Goal: Use online tool/utility: Utilize a website feature to perform a specific function

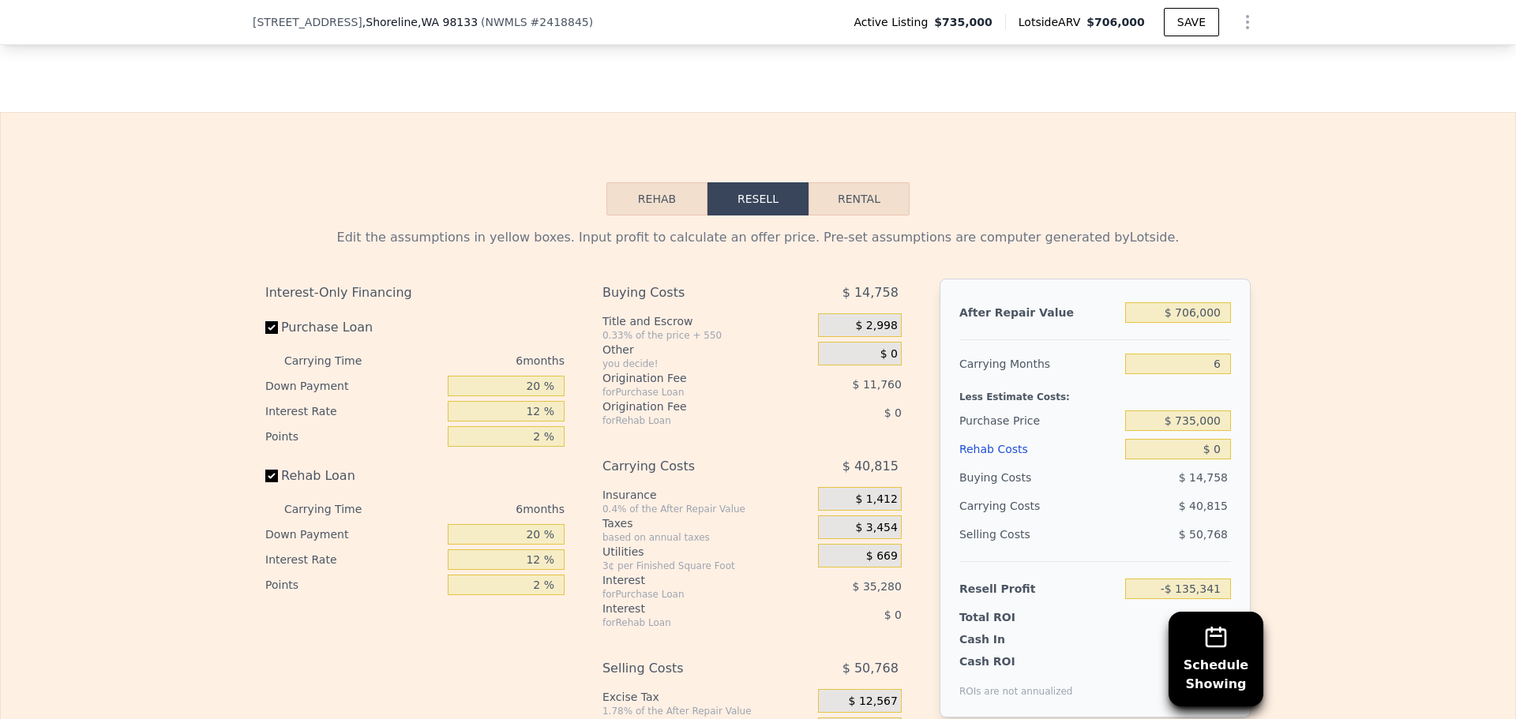
scroll to position [2364, 0]
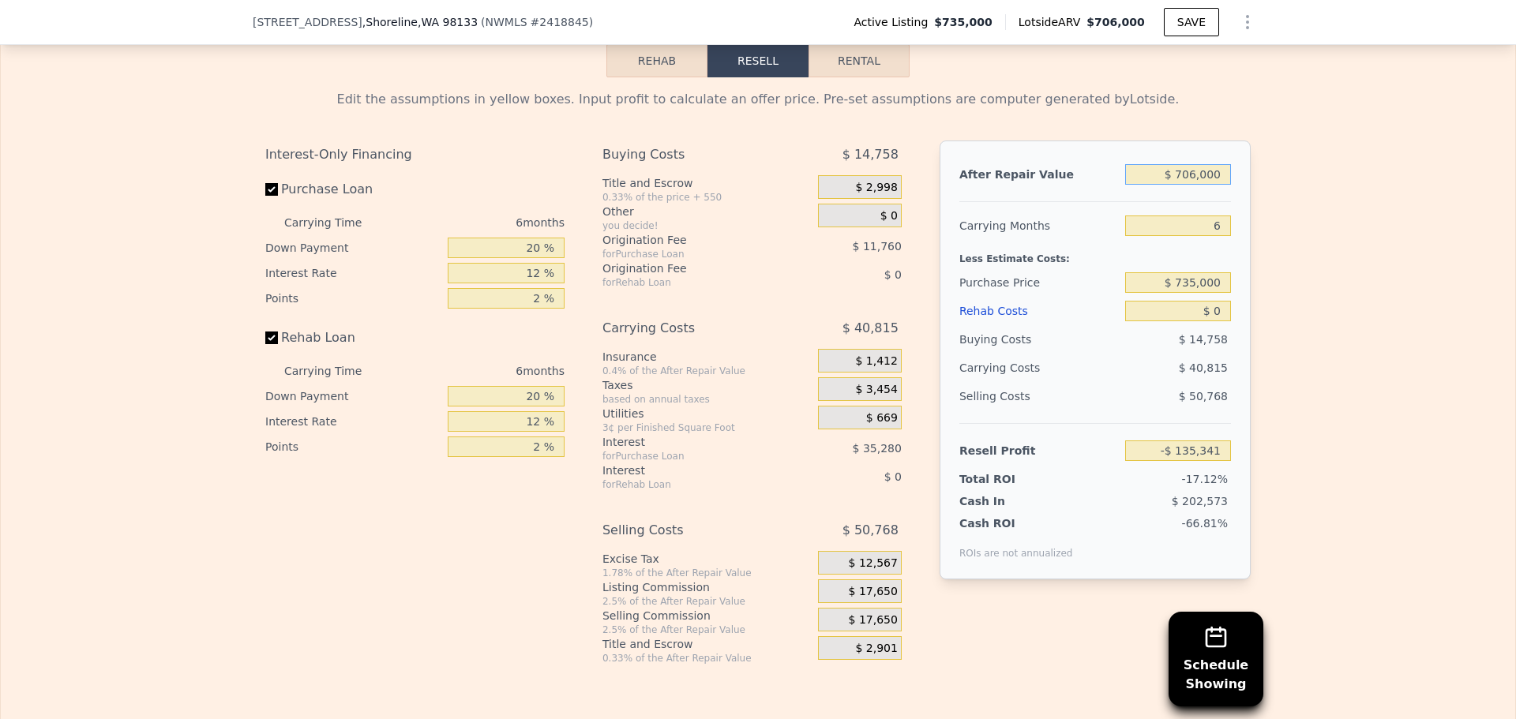
click at [1220, 185] on input "$ 706,000" at bounding box center [1178, 174] width 106 height 21
type input "$ 7"
type input "-$ 789,704"
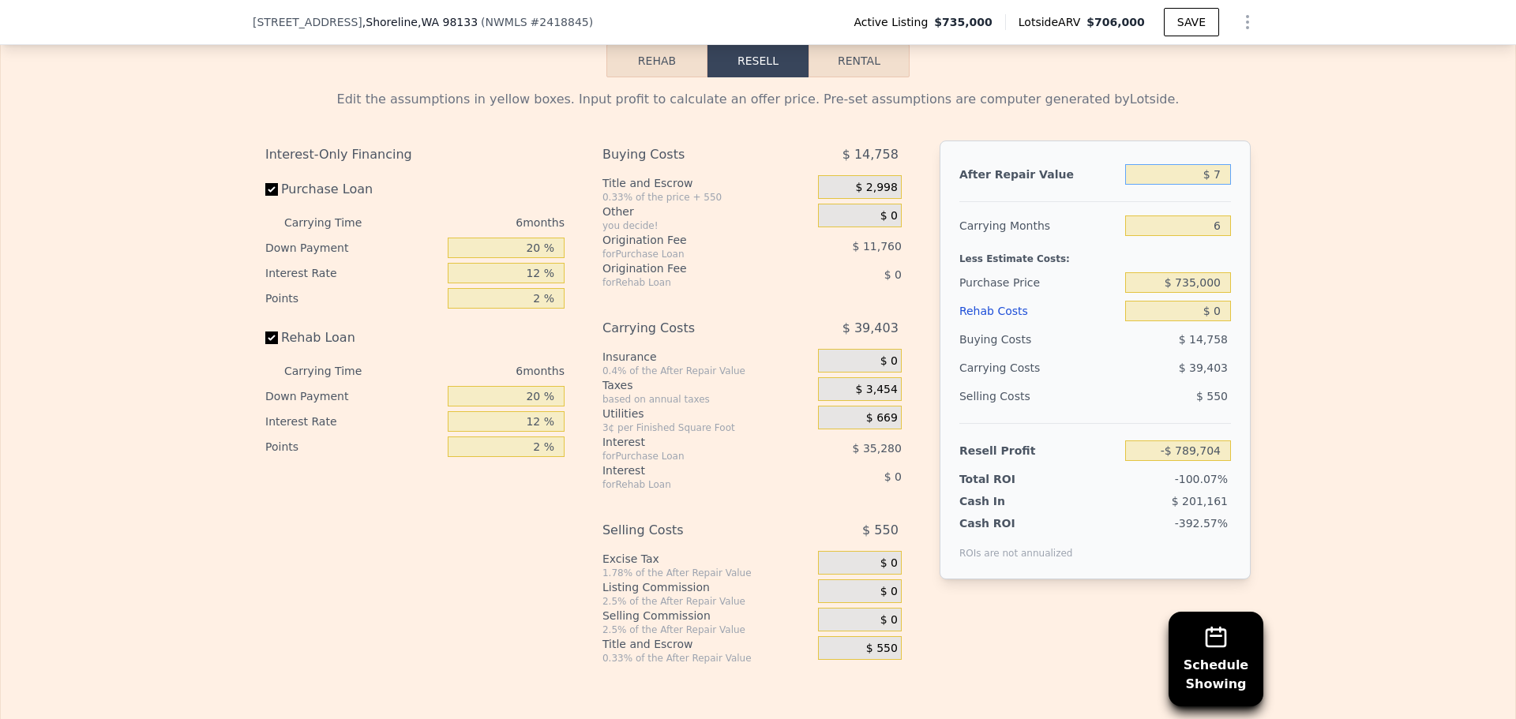
type input "$ 73"
type input "-$ 789,643"
type input "$ 735"
type input "-$ 789,028"
type input "$ 735,000"
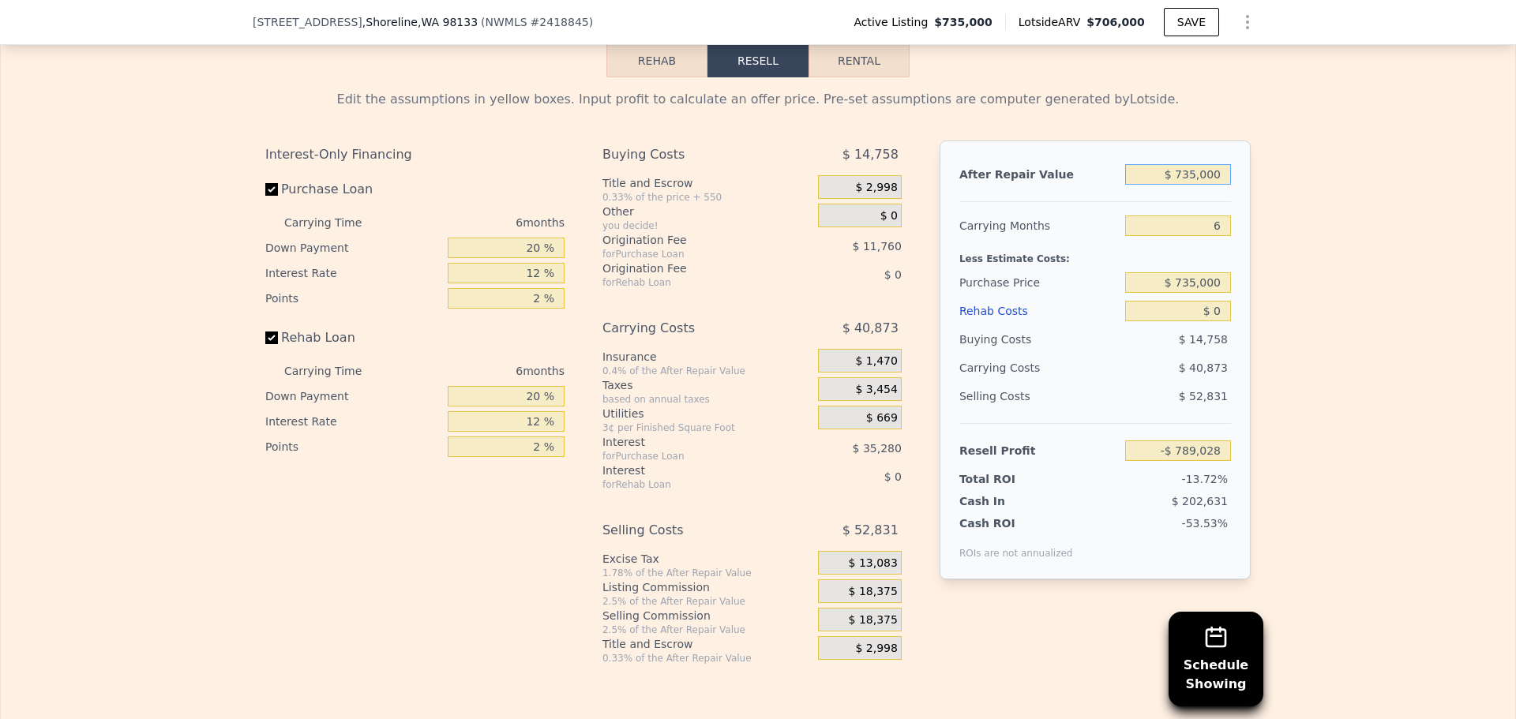
type input "-$ 108,462"
type input "$ 735,000"
click at [1212, 236] on input "6" at bounding box center [1178, 226] width 106 height 21
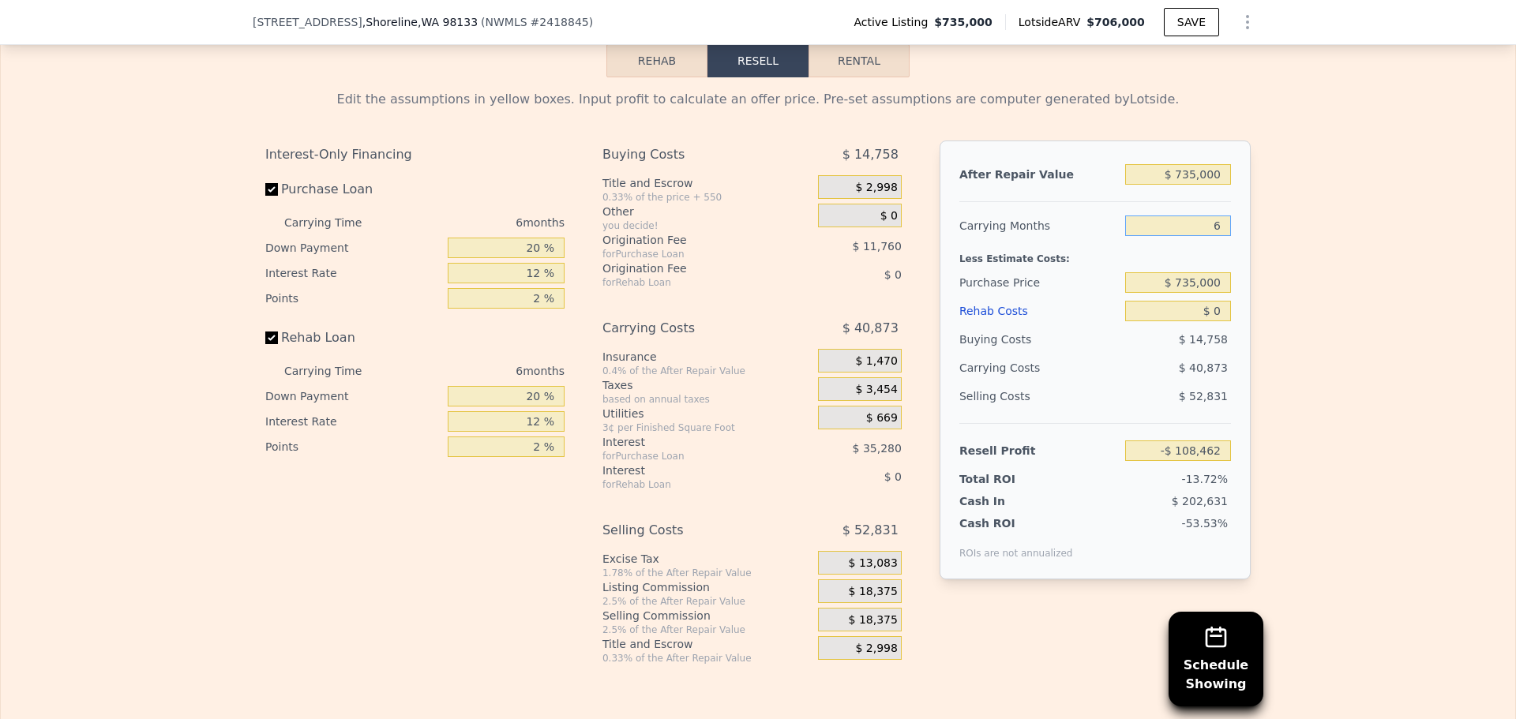
type input "3"
type input "-$ 88,026"
type input "3"
click at [1192, 293] on input "$ 735,000" at bounding box center [1178, 282] width 106 height 21
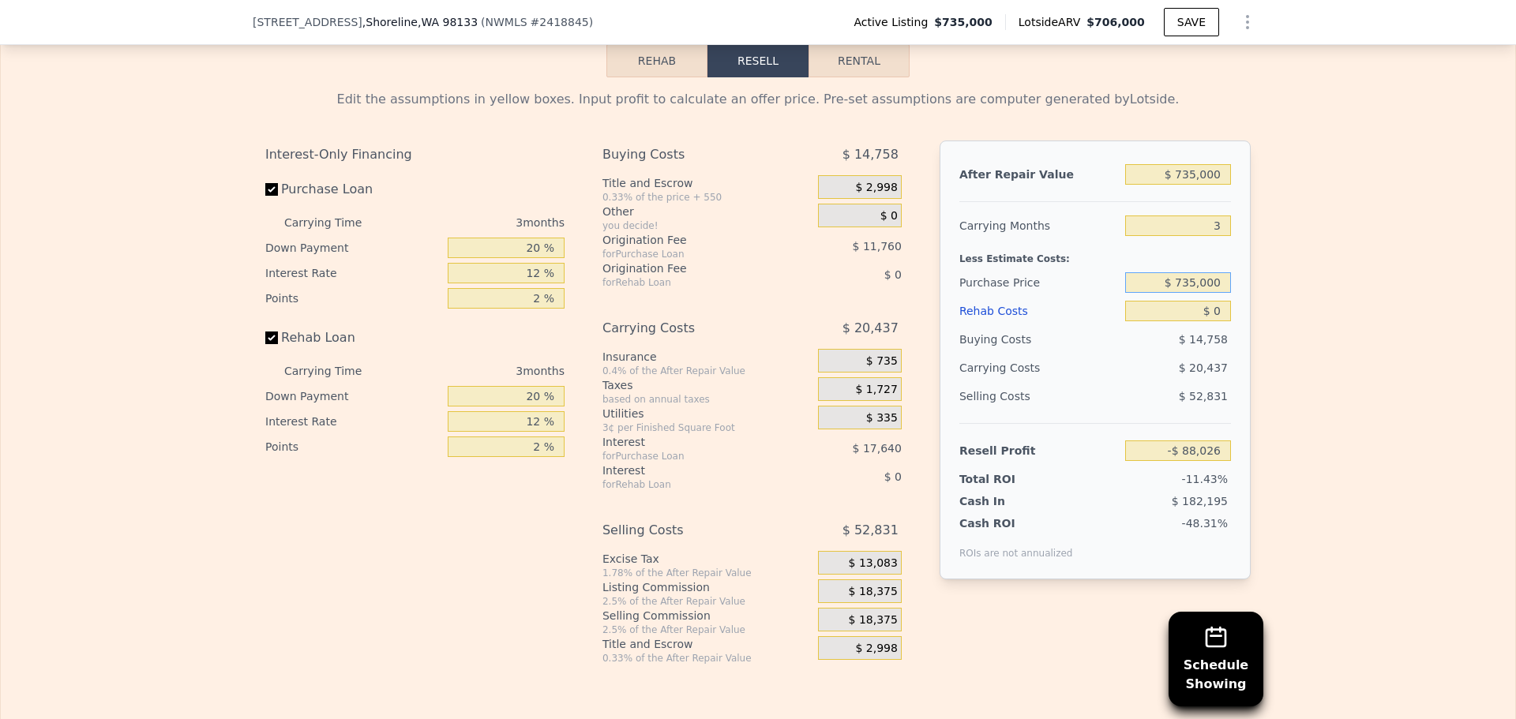
click at [1192, 293] on input "$ 735,000" at bounding box center [1178, 282] width 106 height 21
type input "$ 535,000"
click at [1159, 353] on div "$ 14,758" at bounding box center [1178, 339] width 107 height 28
type input "$ 120,640"
click at [1206, 321] on input "$ 0" at bounding box center [1178, 311] width 106 height 21
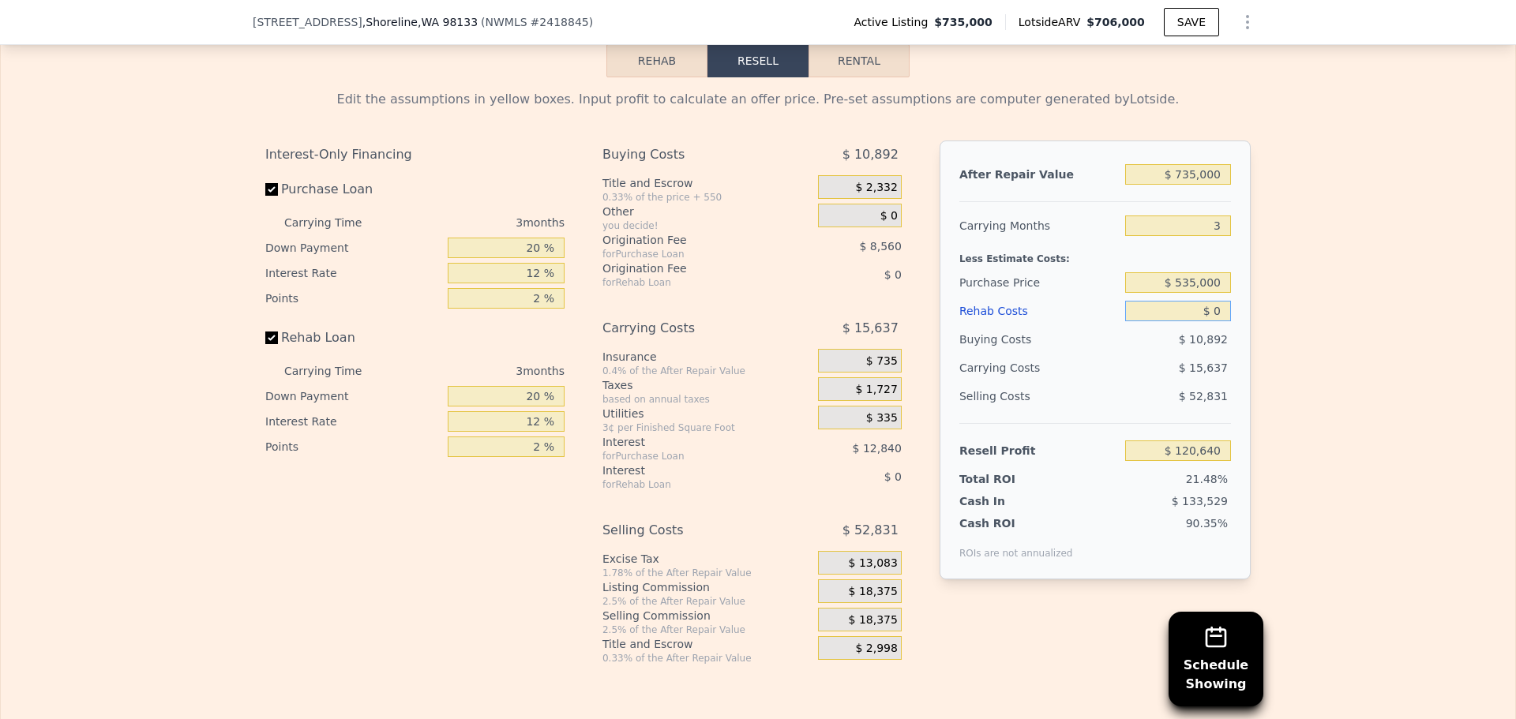
click at [1206, 321] on input "$ 0" at bounding box center [1178, 311] width 106 height 21
type input "$ 4"
type input "$ 120,636"
type input "$ 48"
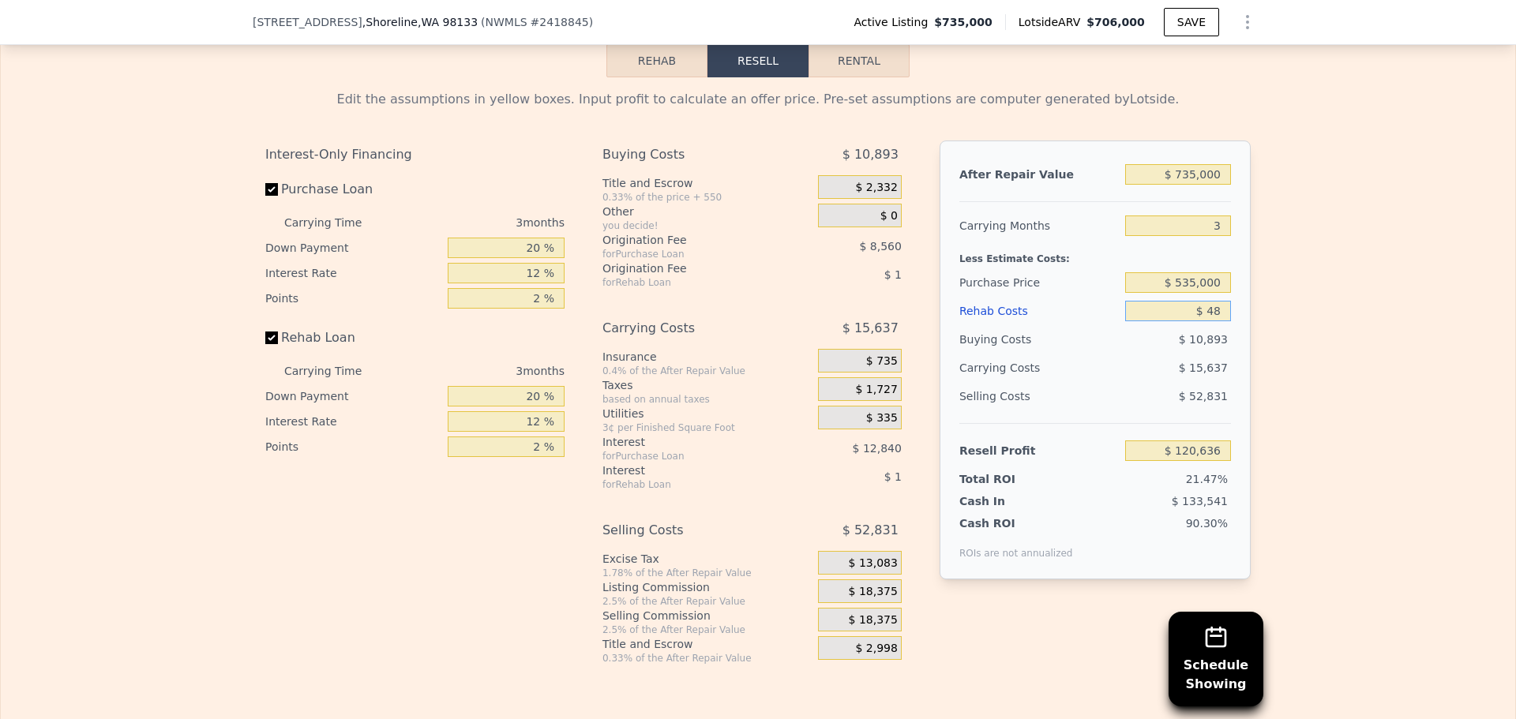
type input "$ 120,591"
type input "$ 480"
type input "$ 120,140"
type input "$ 48,000"
type input "$ 70,720"
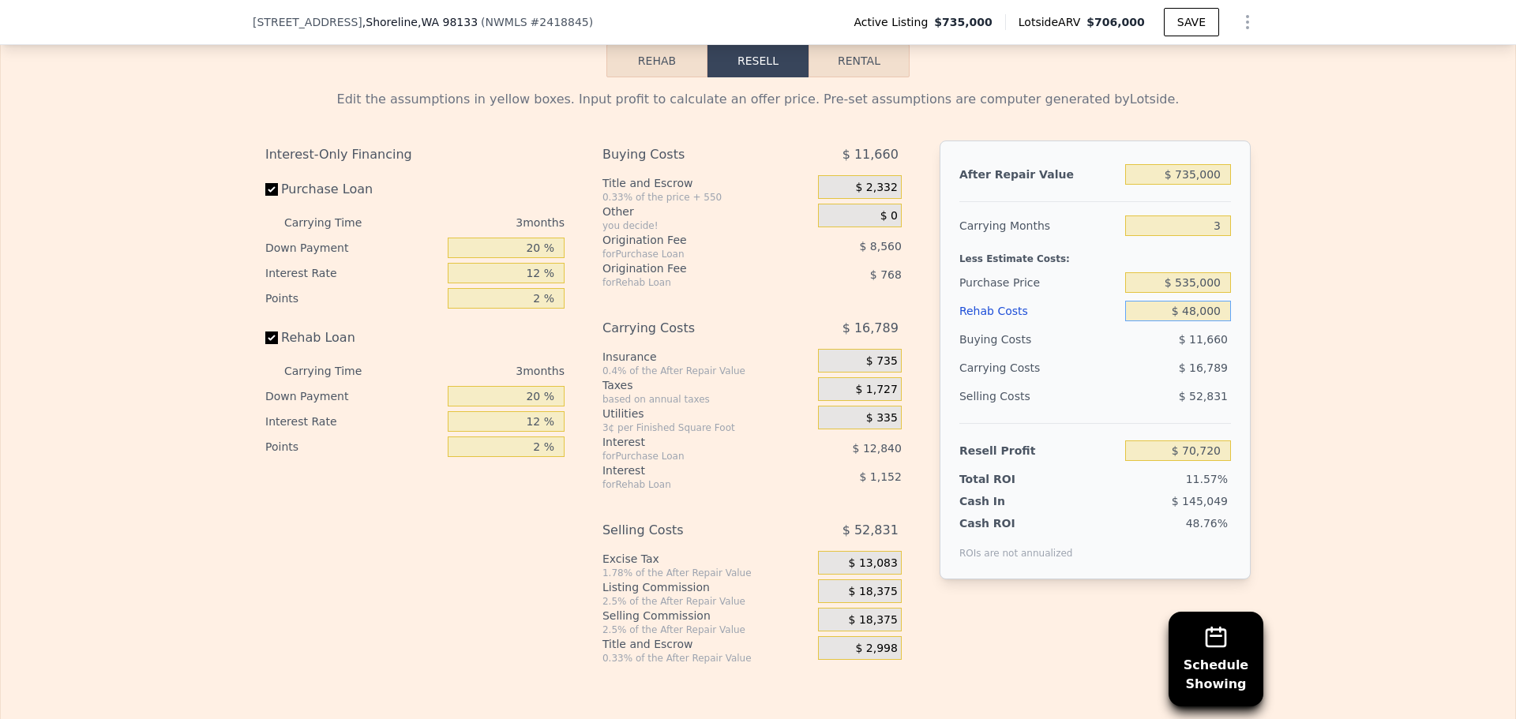
type input "$ 48,000"
click at [1069, 456] on div "Resell Profit $ 70,720" at bounding box center [1096, 444] width 272 height 42
click at [874, 599] on span "$ 18,375" at bounding box center [873, 592] width 49 height 14
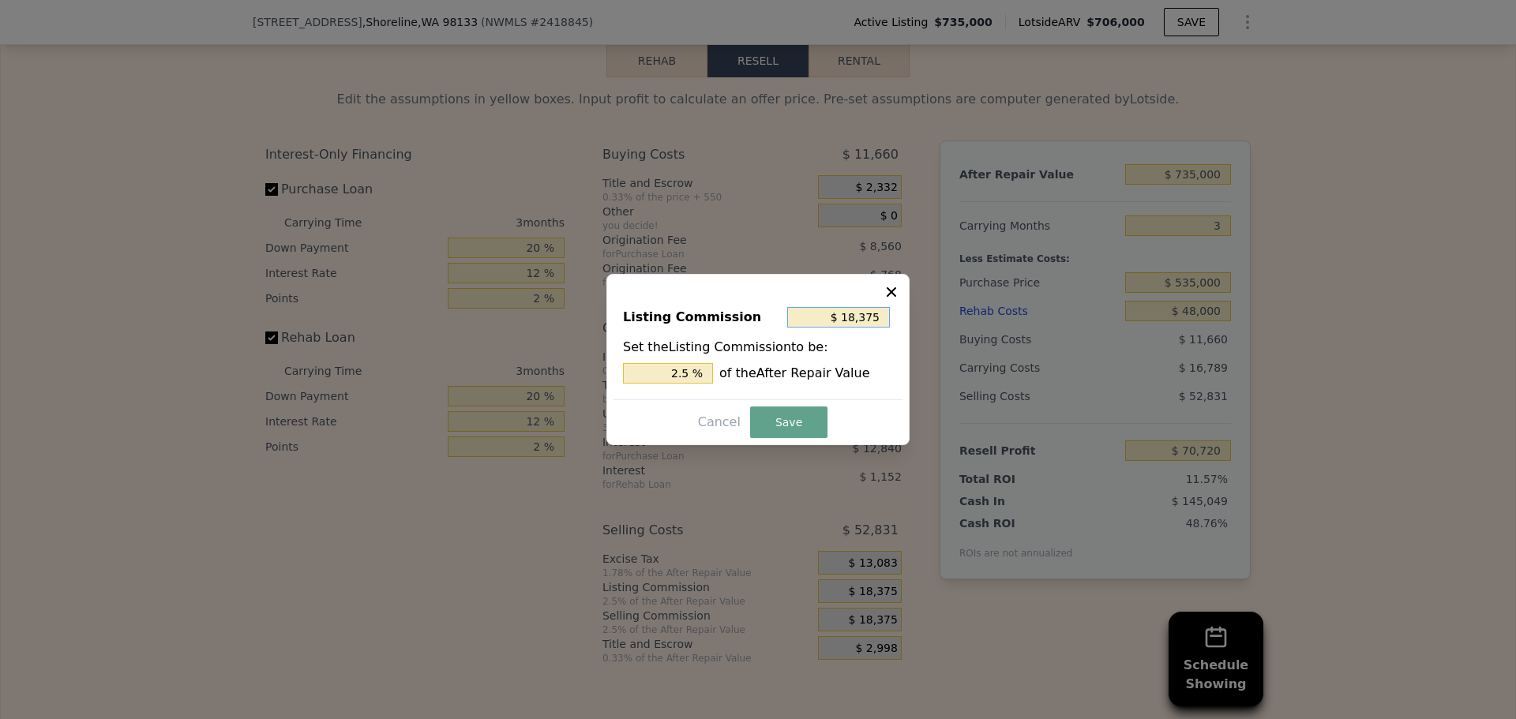
click at [885, 319] on input "$ 18,375" at bounding box center [838, 317] width 103 height 21
type input "$ 1"
type input "0.000 %"
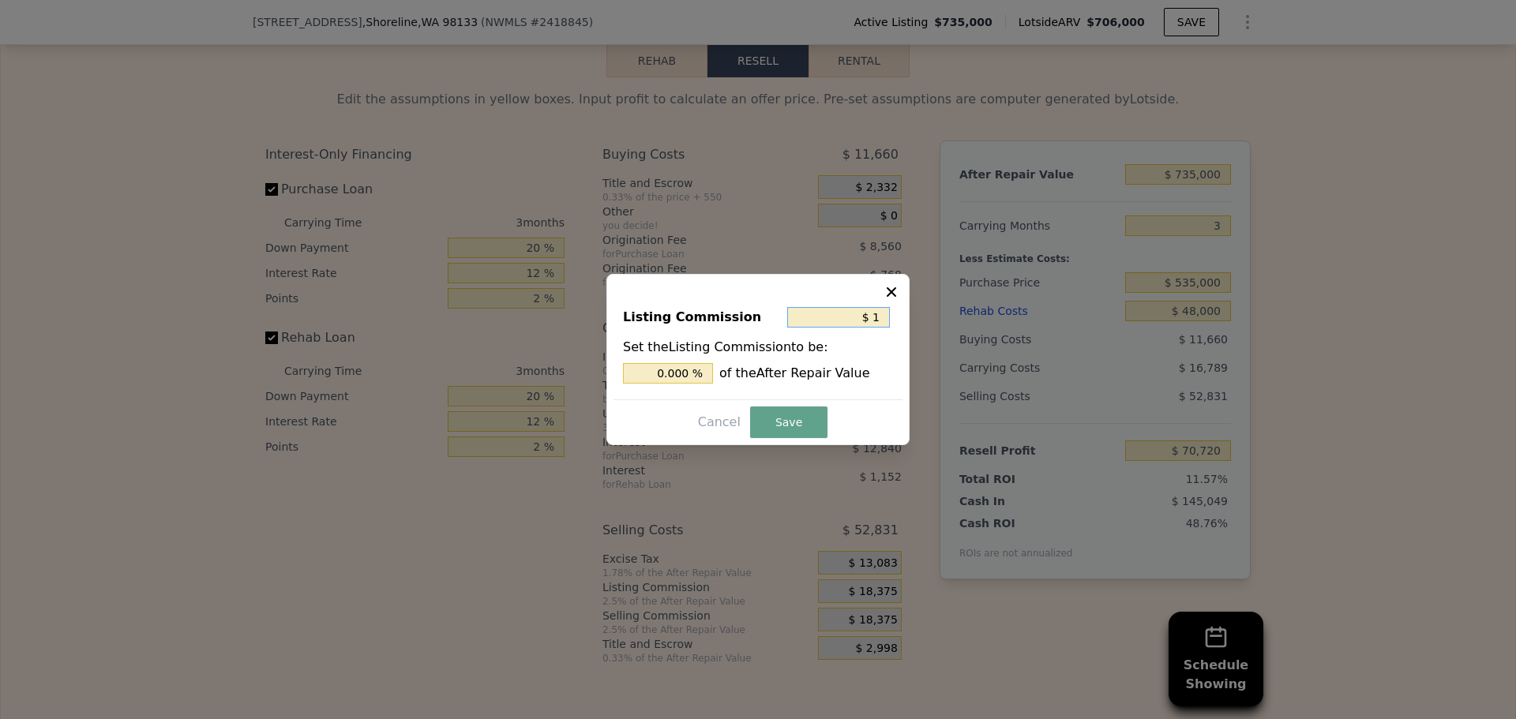
type input "$ 10"
type input "0.001 %"
type input "$ 100"
type input "0.014 %"
type input "$ 1,000"
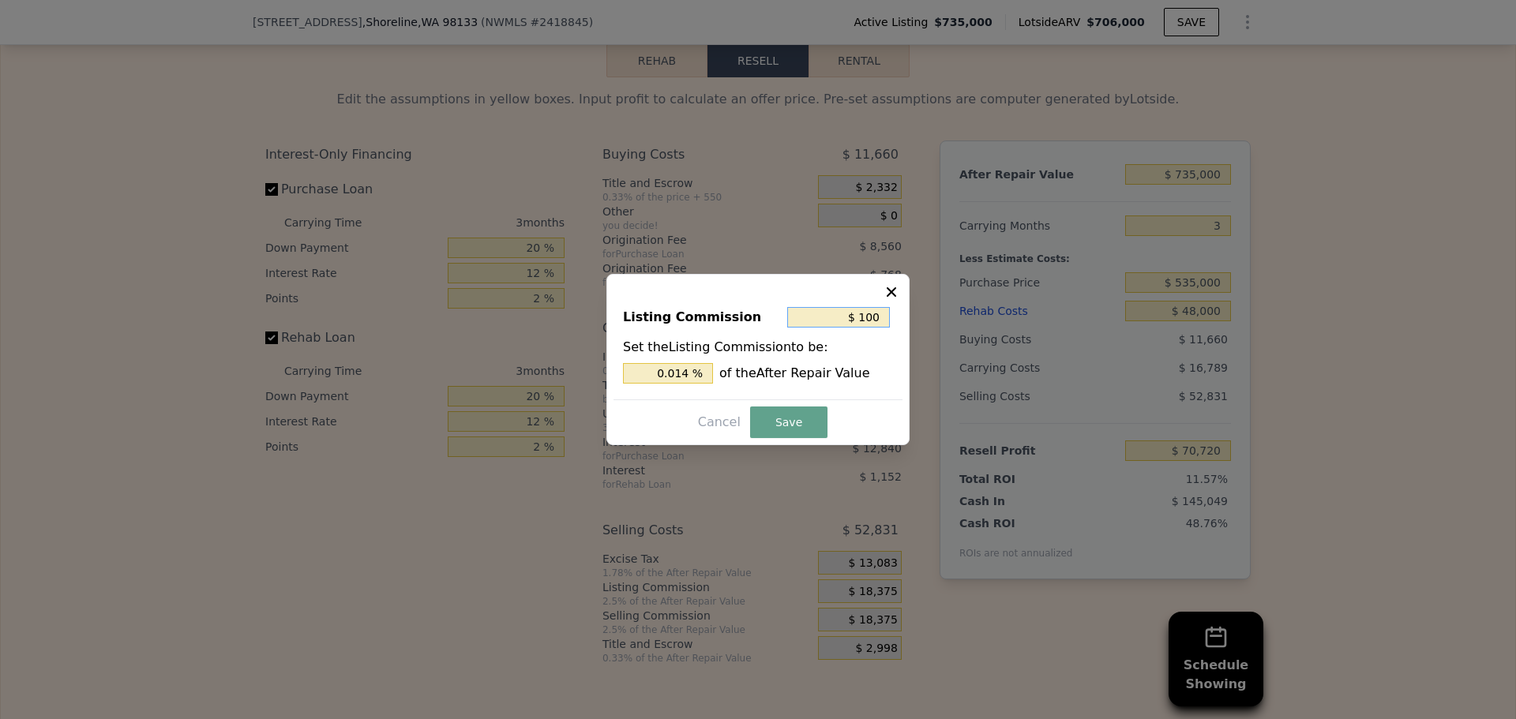
type input "0.136 %"
type input "$ 1,000"
click at [800, 426] on button "Save" at bounding box center [788, 423] width 77 height 32
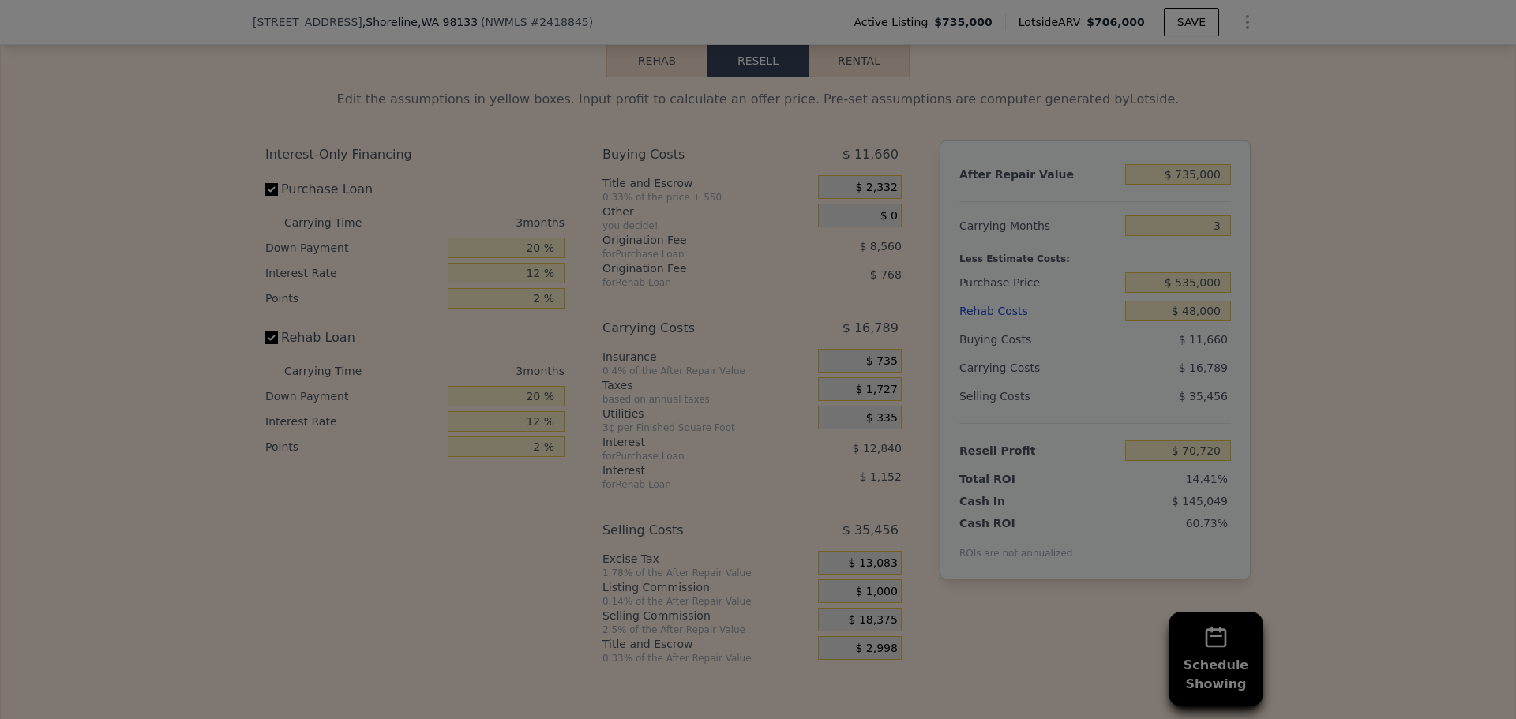
type input "$ 88,095"
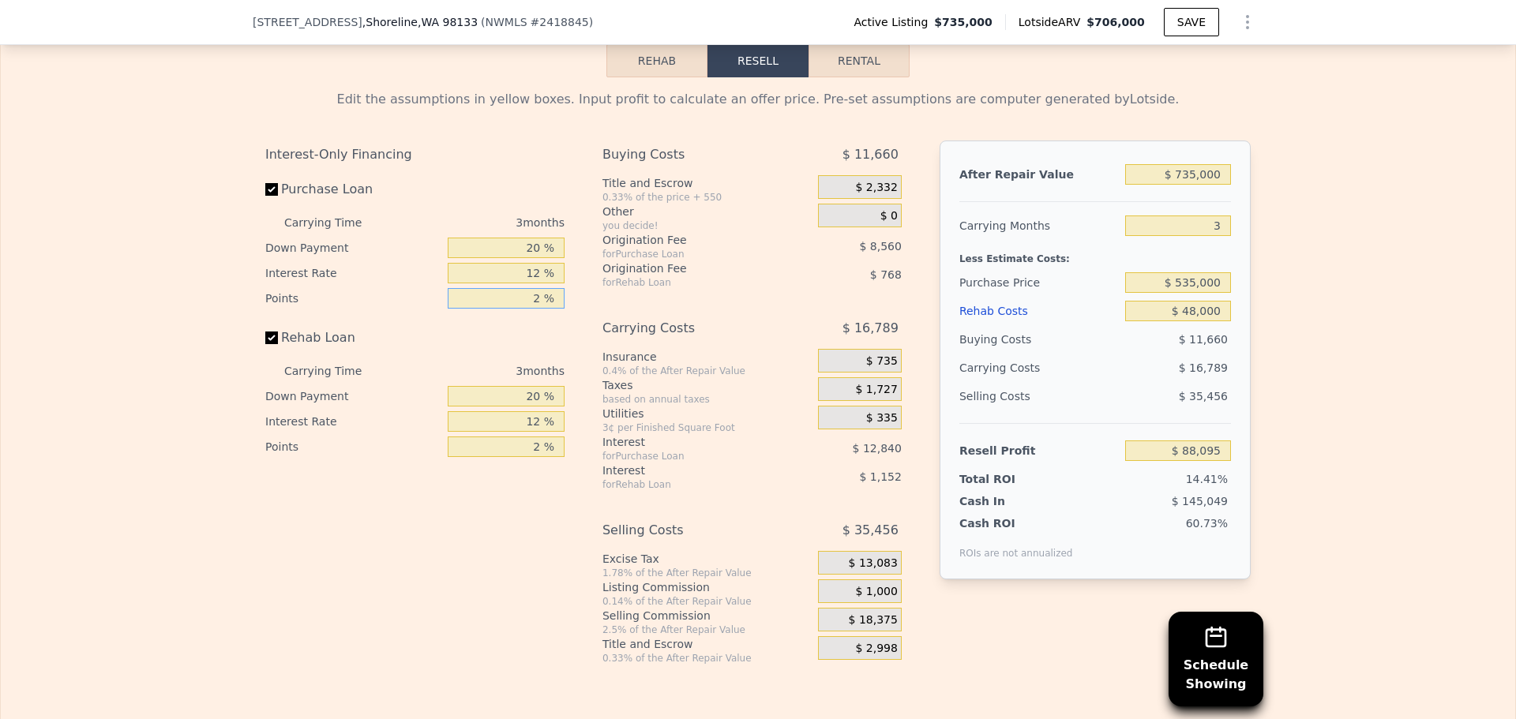
click at [530, 309] on input "2 %" at bounding box center [506, 298] width 117 height 21
type input "1 %"
type input "$ 92,375"
type input "1 %"
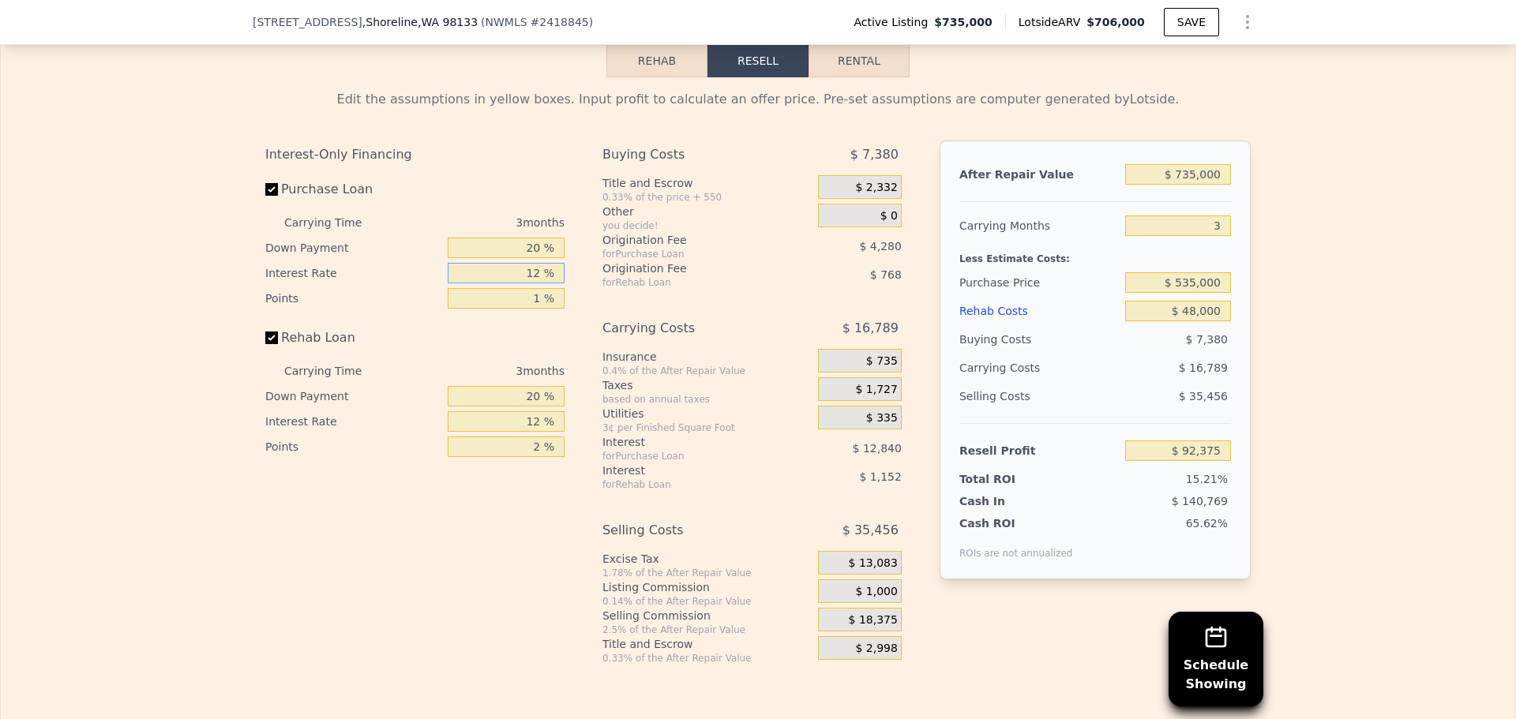
click at [528, 284] on input "12 %" at bounding box center [506, 273] width 117 height 21
type input "1 %"
type input "$ 104,144"
type input "10 %"
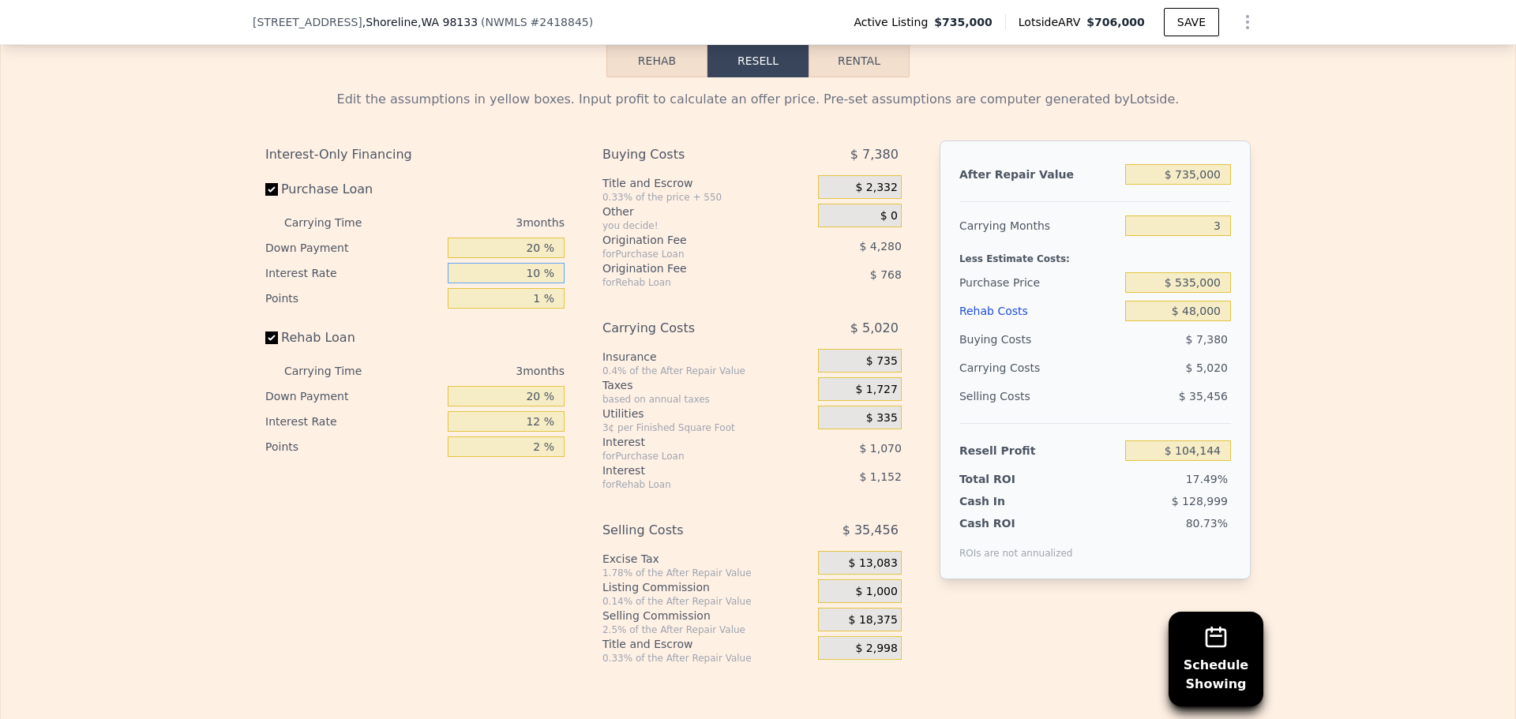
type input "$ 94,514"
type input "10 %"
click at [520, 258] on input "20 %" at bounding box center [506, 248] width 117 height 21
type input "1 %"
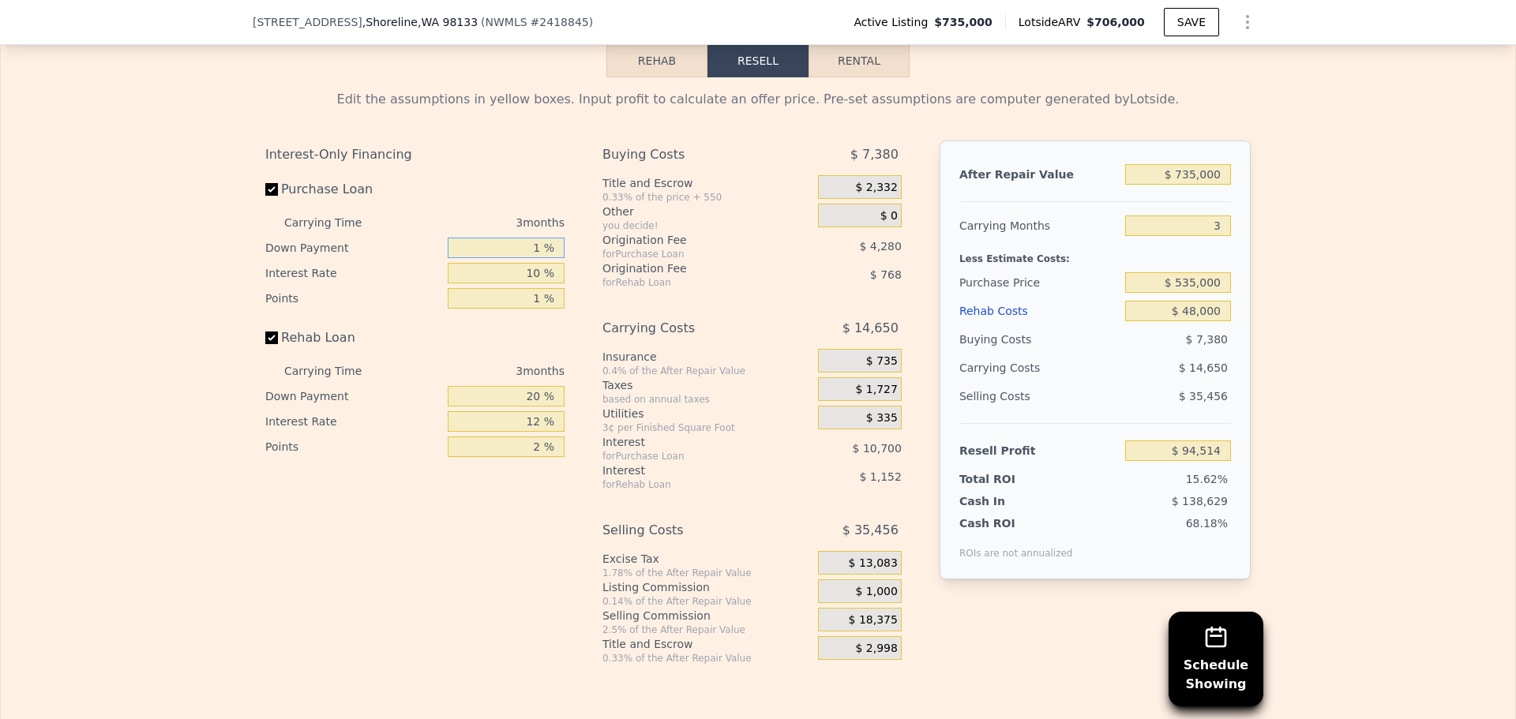
type input "$ 90,956"
type input "10 %"
type input "$ 92,641"
type input "10 %"
click at [530, 457] on input "2 %" at bounding box center [506, 447] width 117 height 21
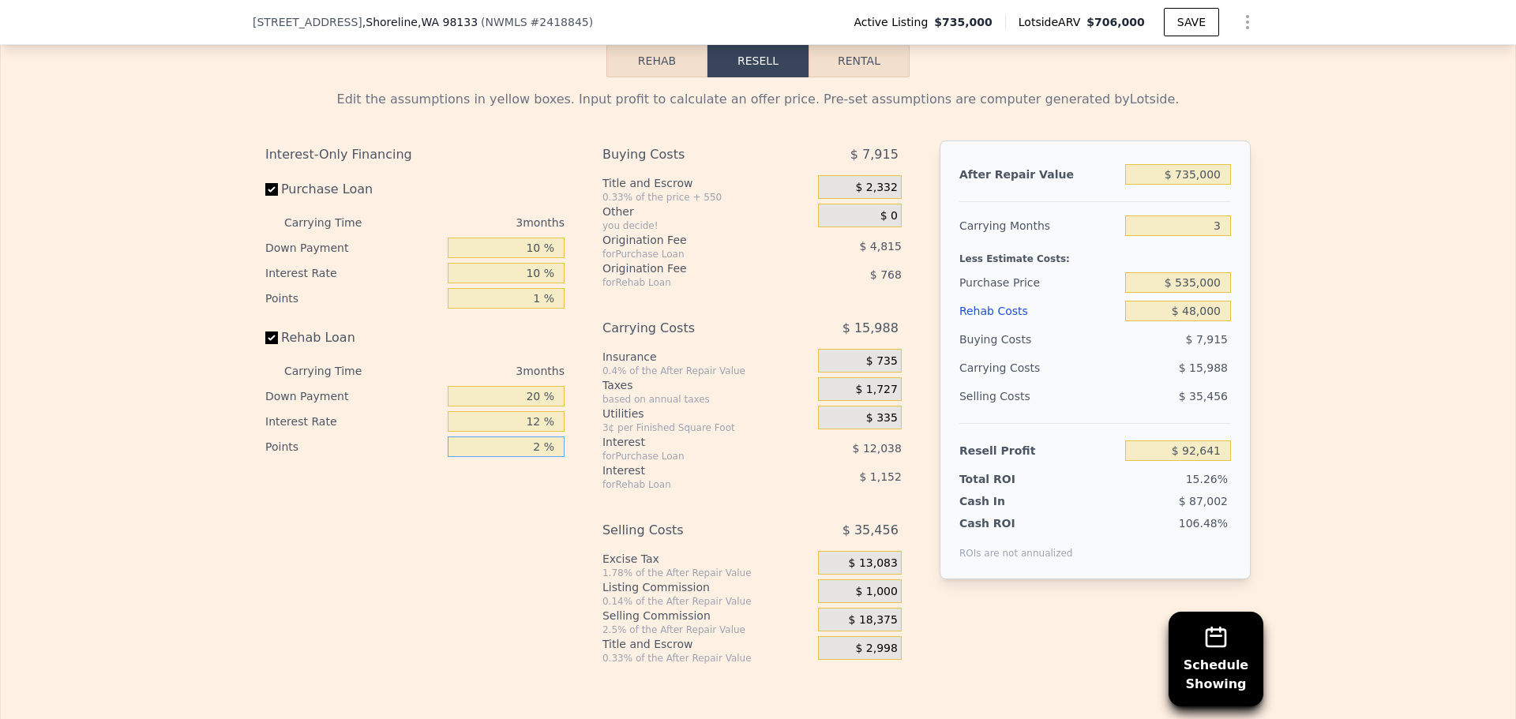
click at [530, 457] on input "2 %" at bounding box center [506, 447] width 117 height 21
type input "1 %"
type input "$ 93,025"
type input "1 %"
click at [520, 432] on input "12 %" at bounding box center [506, 421] width 117 height 21
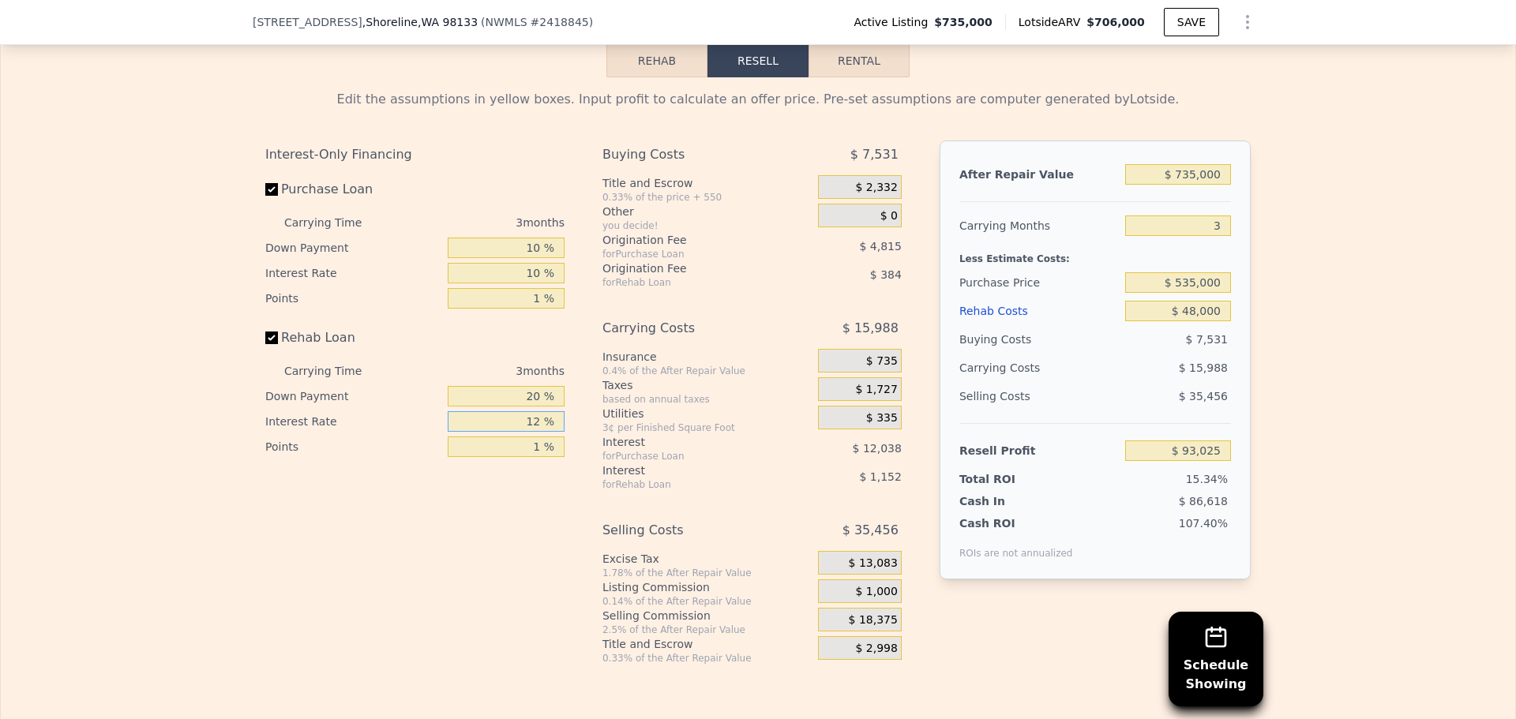
click at [520, 432] on input "12 %" at bounding box center [506, 421] width 117 height 21
type input "1 %"
type input "$ 94,081"
type input "10 %"
type input "$ 93,217"
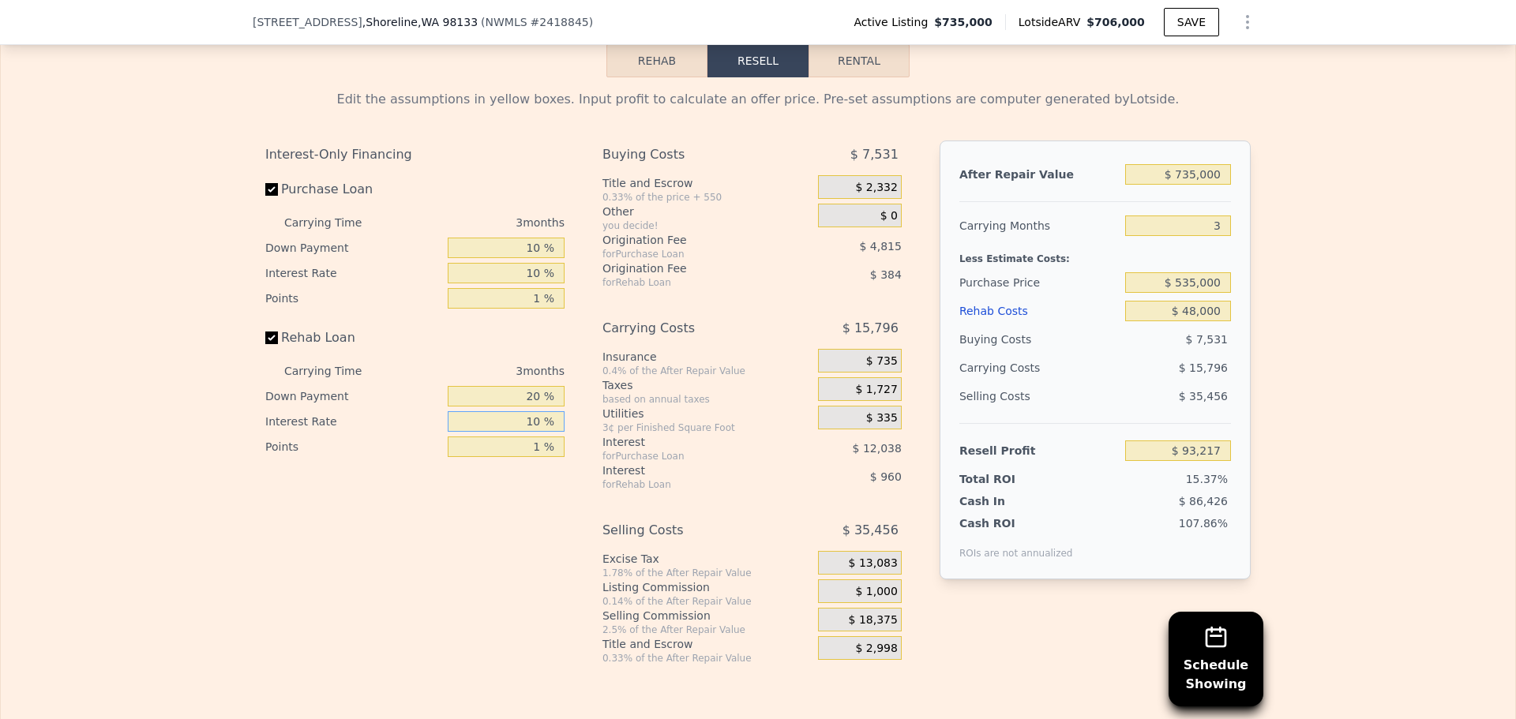
type input "10 %"
click at [527, 407] on input "20 %" at bounding box center [506, 396] width 117 height 21
type input "1 %"
type input "$ 92,898"
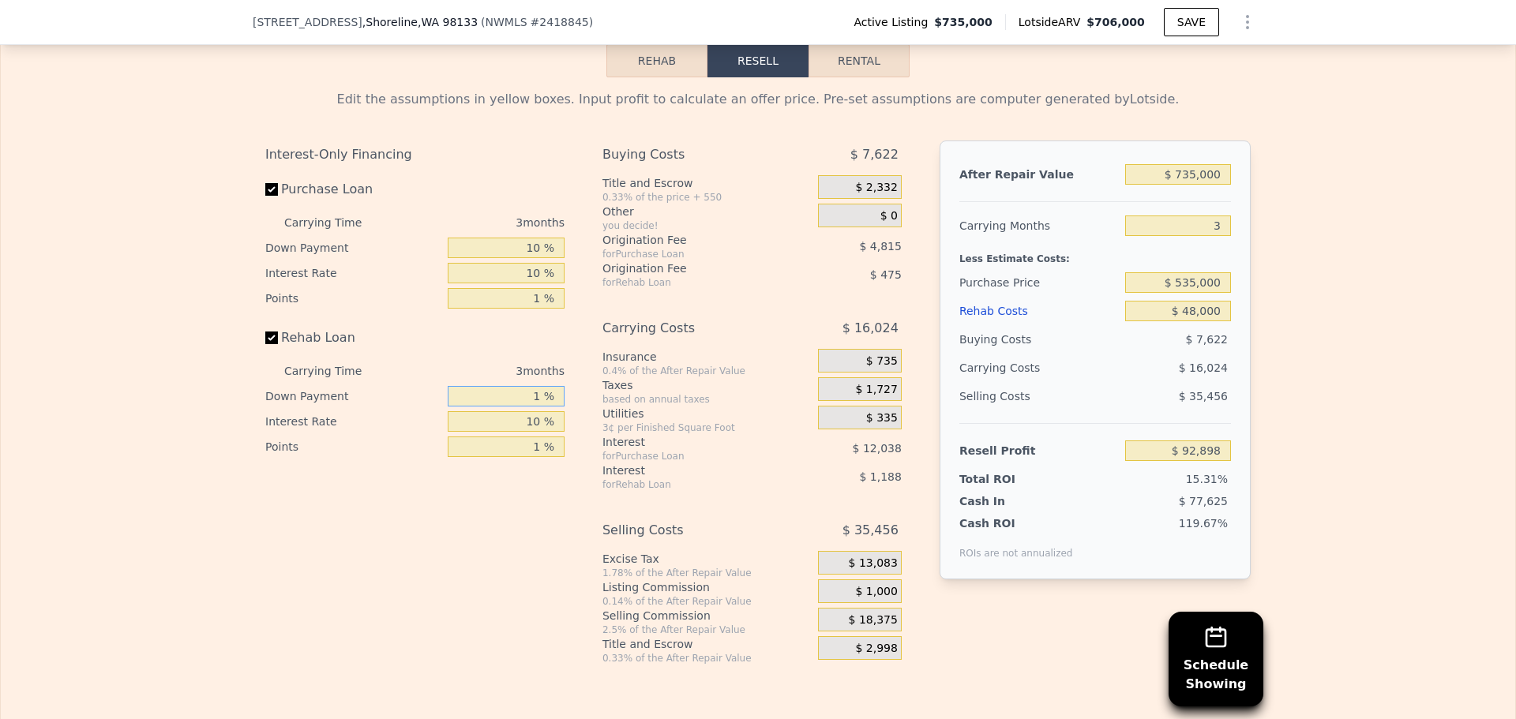
type input "10 %"
type input "$ 93,049"
type input "10 %"
click at [603, 545] on div "Selling Costs" at bounding box center [691, 530] width 176 height 28
click at [1208, 321] on input "$ 48,000" at bounding box center [1178, 311] width 106 height 21
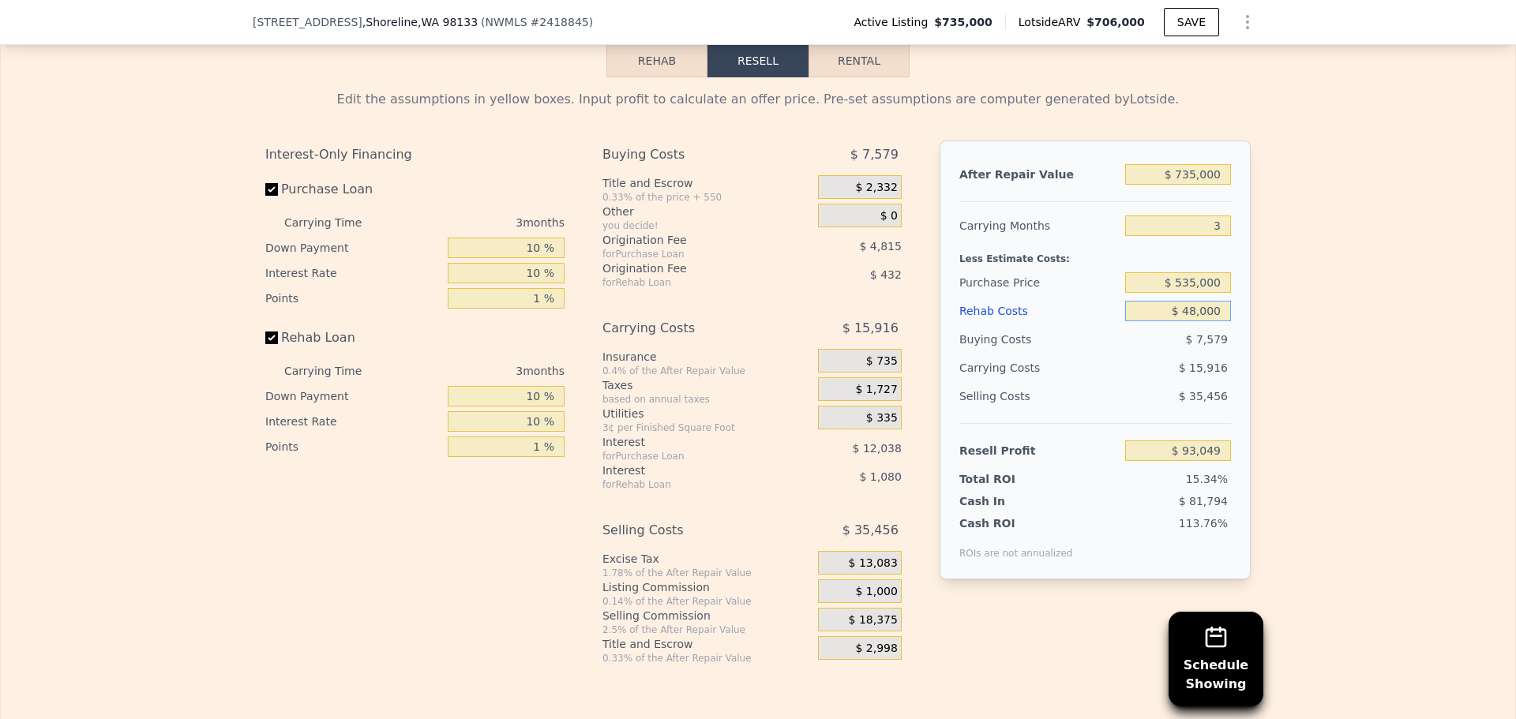
click at [1208, 321] on input "$ 48,000" at bounding box center [1178, 311] width 106 height 21
type input "$ 4"
type input "$ 142,557"
type input "$ 40,000"
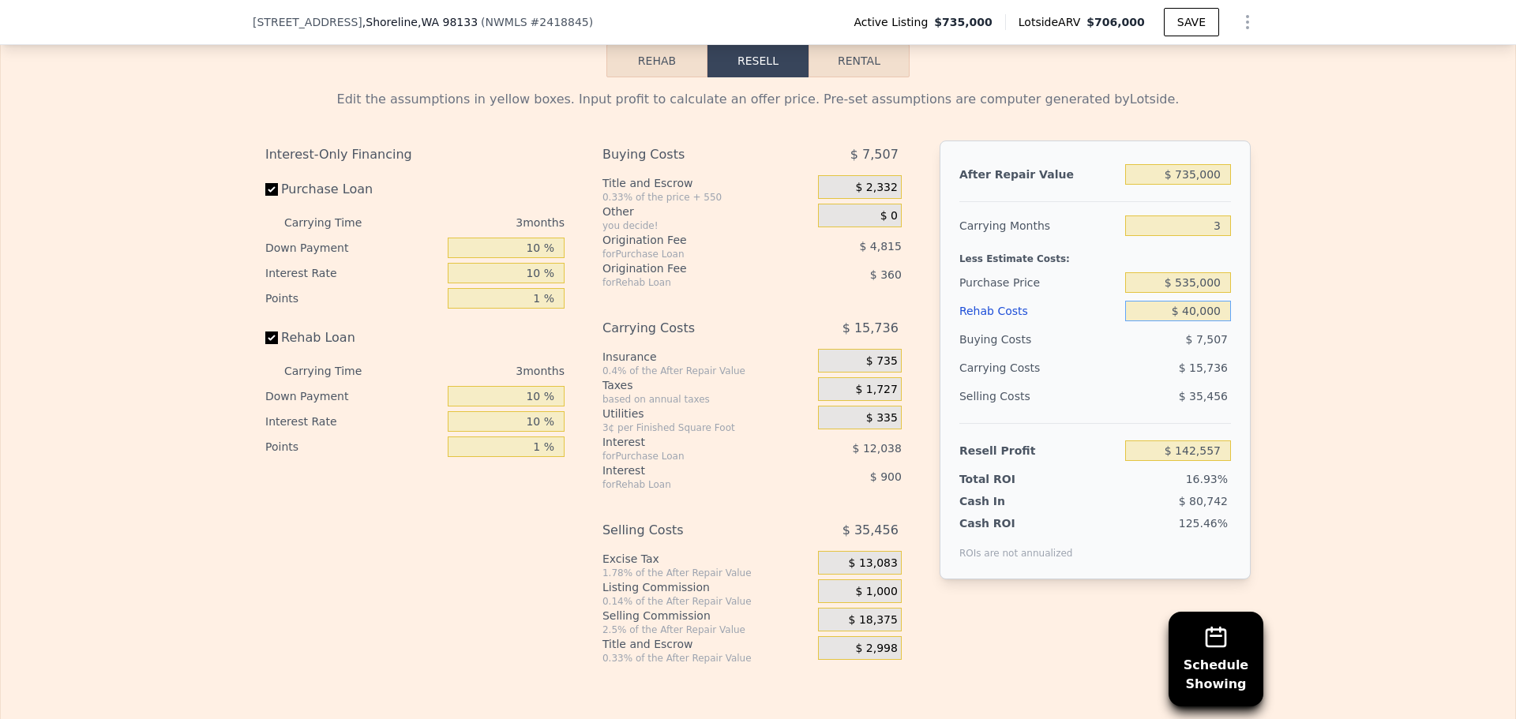
type input "$ 101,301"
type input "$ 40,000"
click at [1012, 382] on div "Carrying Costs" at bounding box center [1009, 368] width 99 height 28
click at [1190, 321] on input "$ 40,000" at bounding box center [1178, 311] width 106 height 21
